Goal: Use online tool/utility

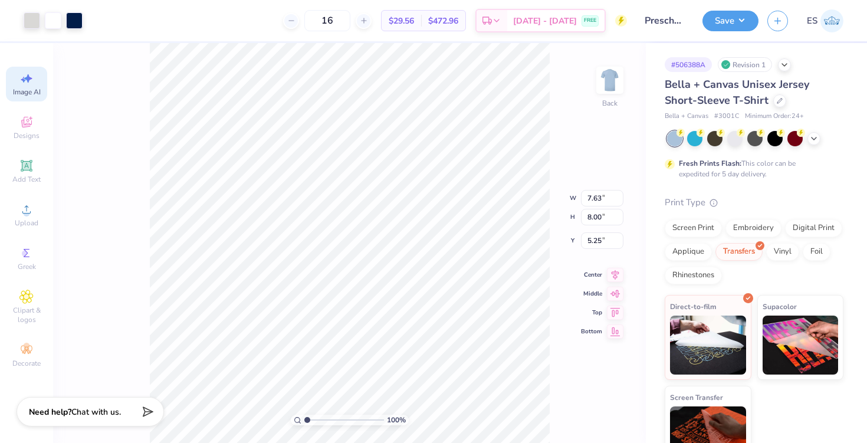
click at [32, 91] on span "Image AI" at bounding box center [27, 91] width 28 height 9
select select "4"
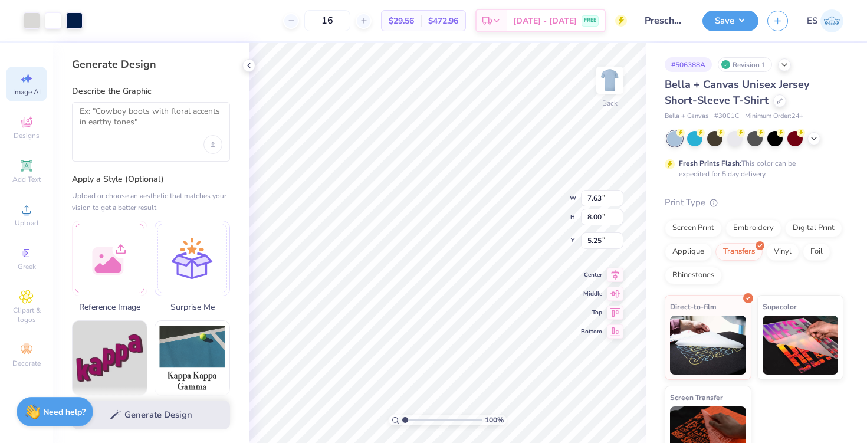
click at [134, 141] on div at bounding box center [151, 132] width 158 height 60
click at [126, 119] on textarea at bounding box center [151, 120] width 143 height 29
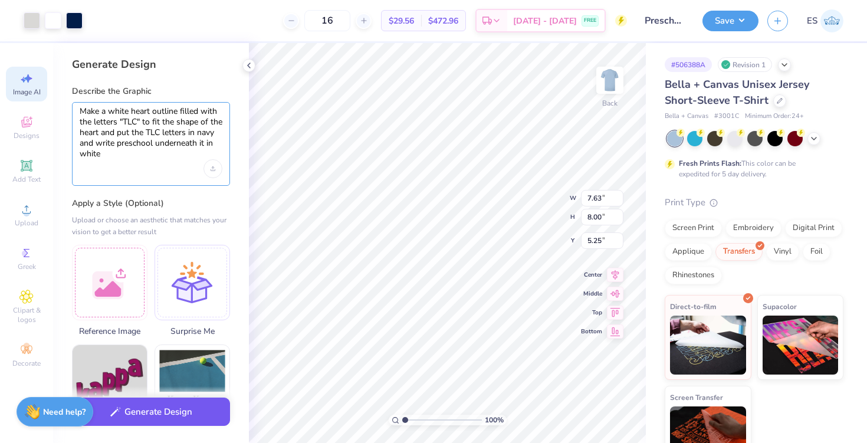
type textarea "Make a white heart outline filled with the letters "TLC" to fit the shape of th…"
click at [155, 412] on button "Generate Design" at bounding box center [151, 411] width 158 height 29
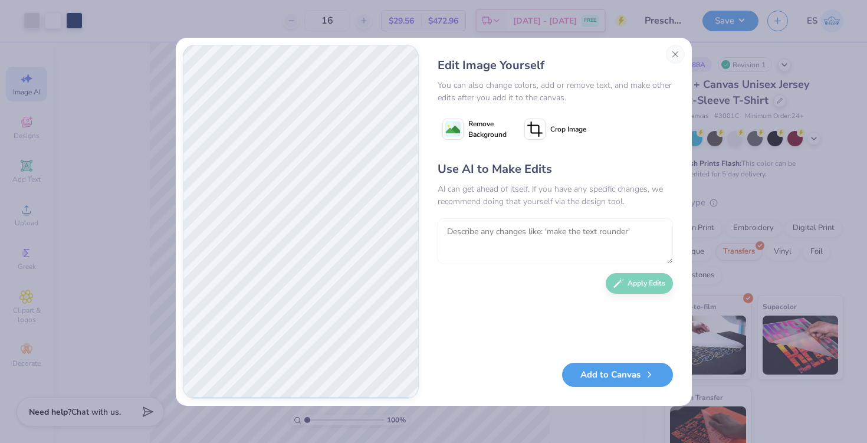
click at [531, 236] on textarea at bounding box center [554, 241] width 235 height 46
type textarea "no only one "tlc" that fits like a monogram"
click at [624, 272] on button "Apply Edits" at bounding box center [638, 280] width 67 height 21
